Goal: Task Accomplishment & Management: Complete application form

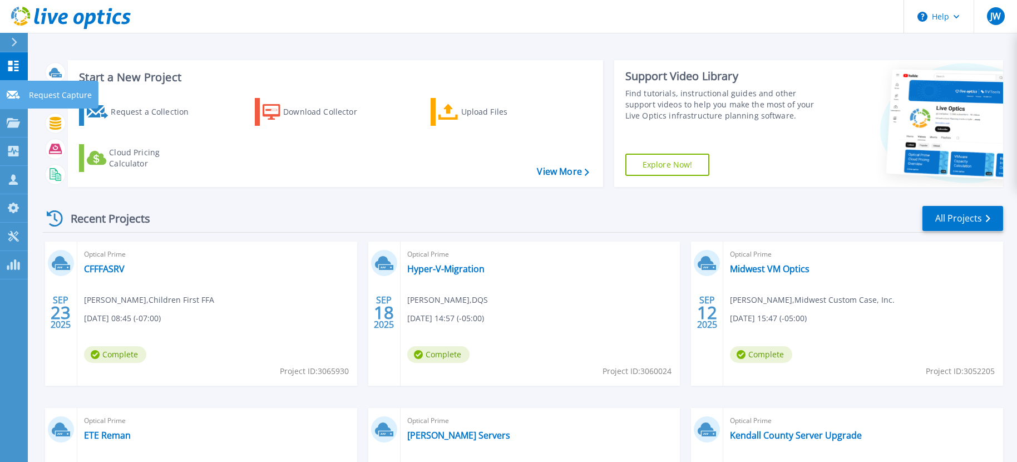
click at [14, 95] on icon at bounding box center [13, 95] width 13 height 8
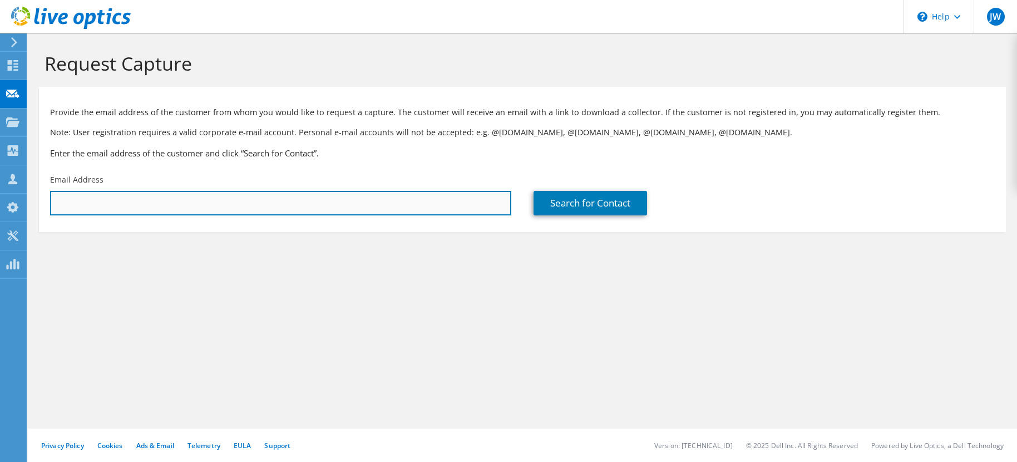
click at [129, 197] on input "text" at bounding box center [280, 203] width 461 height 24
paste input "jmperry@trhosp.org"
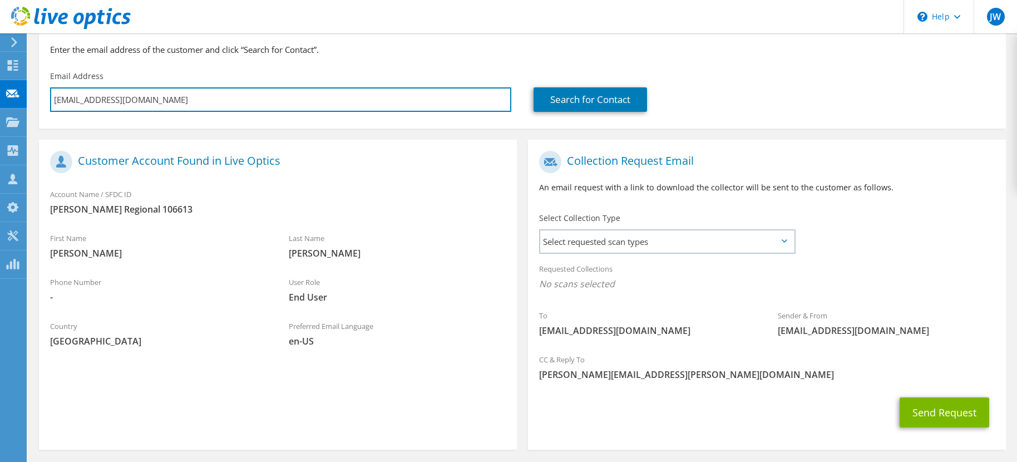
scroll to position [111, 0]
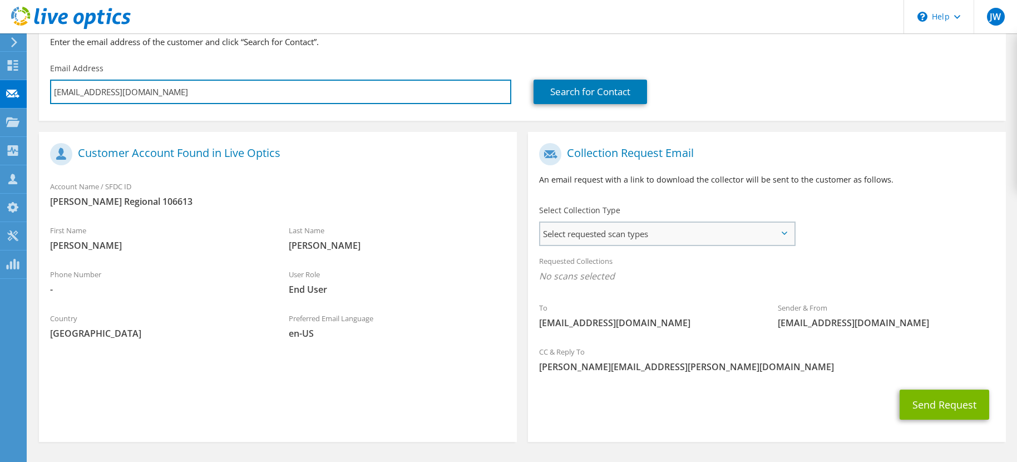
type input "jmperry@trhosp.org"
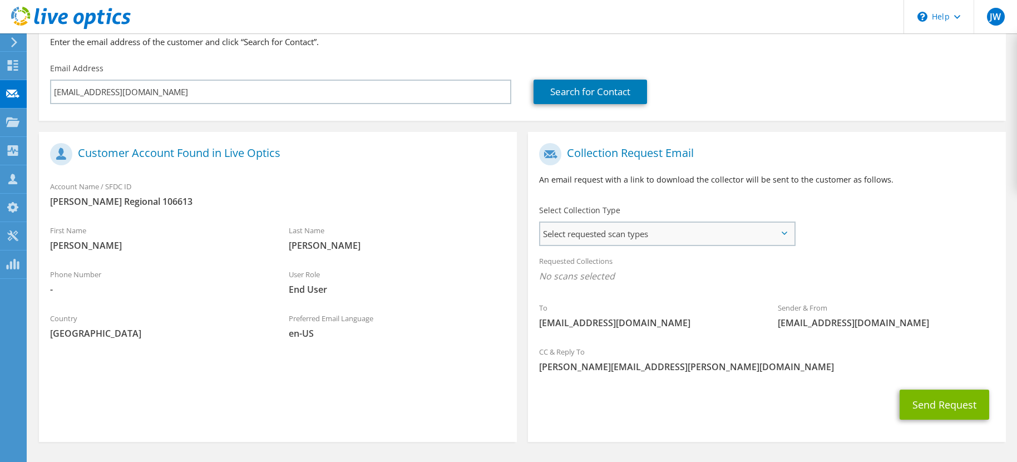
click at [784, 236] on span "Select requested scan types" at bounding box center [667, 234] width 254 height 22
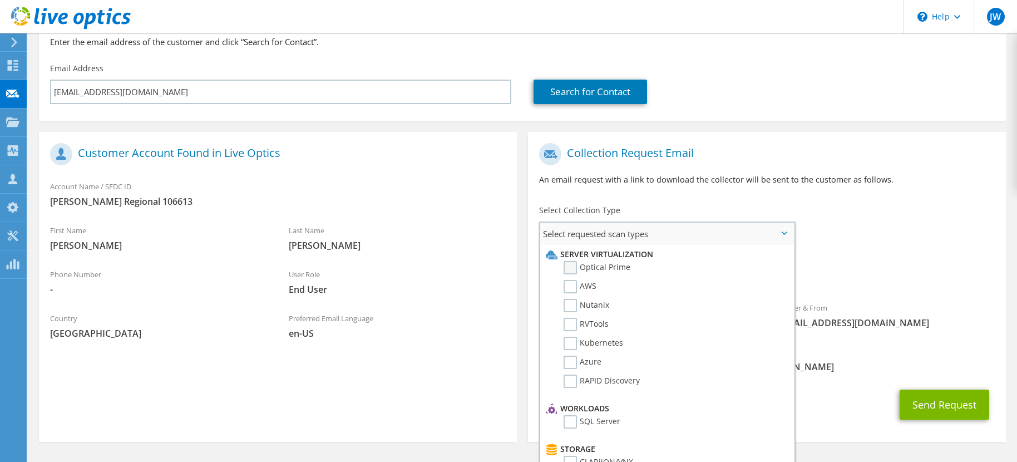
click at [567, 266] on label "Optical Prime" at bounding box center [597, 267] width 67 height 13
click at [0, 0] on input "Optical Prime" at bounding box center [0, 0] width 0 height 0
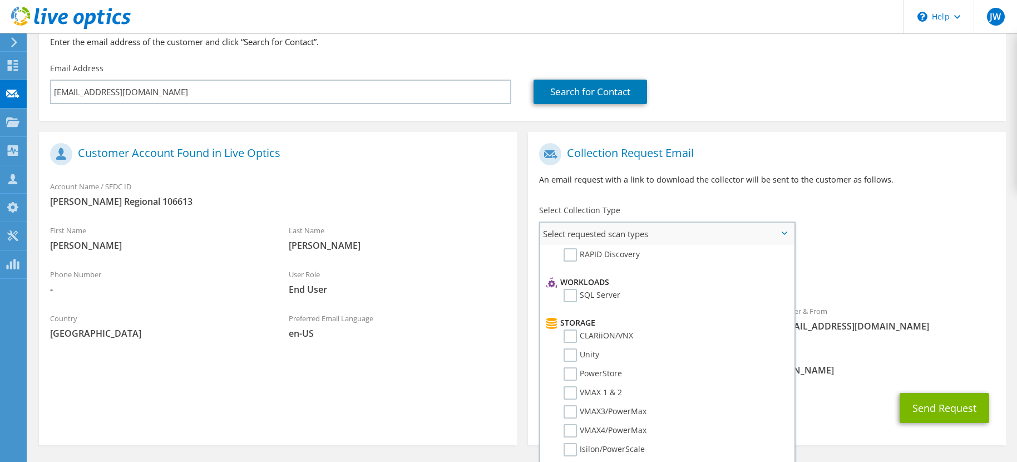
scroll to position [167, 0]
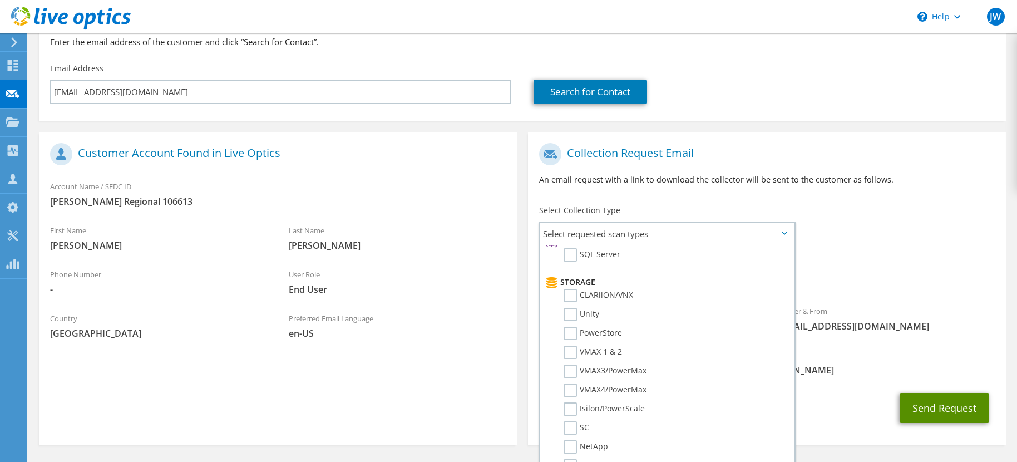
click at [942, 402] on button "Send Request" at bounding box center [945, 408] width 90 height 30
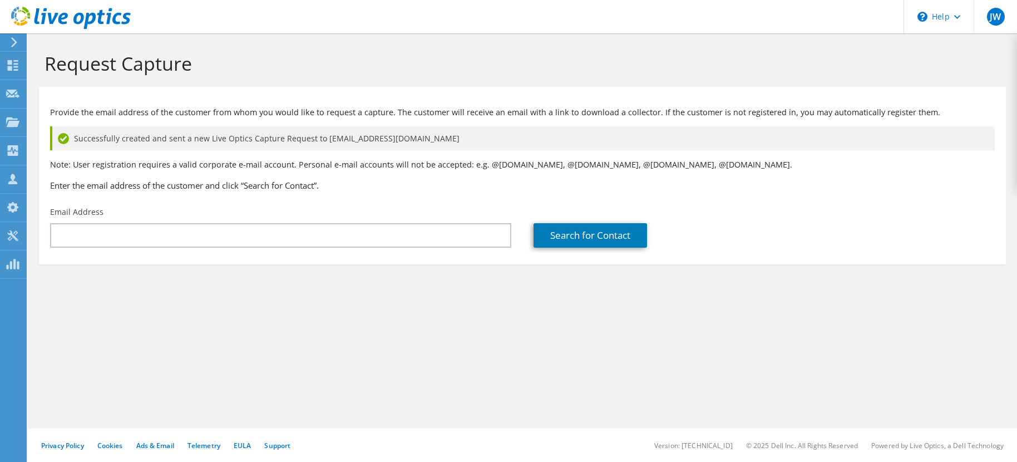
click at [83, 404] on div "Request Capture Provide the email address of the customer from whom you would l…" at bounding box center [522, 247] width 989 height 428
